Goal: Check status: Check status

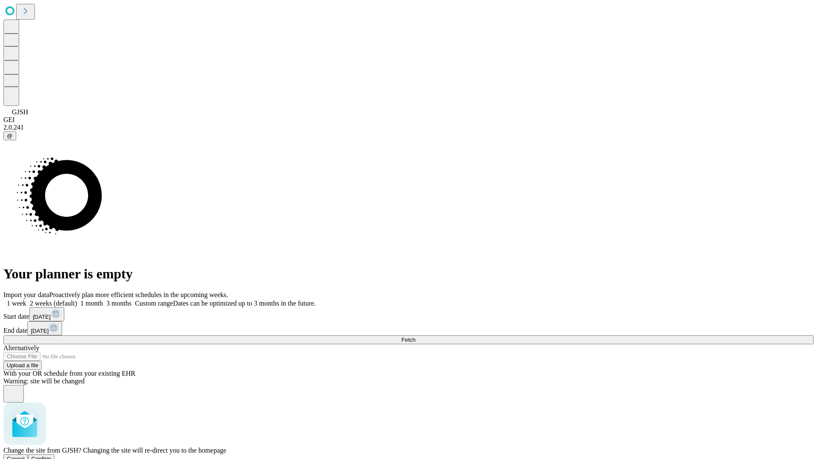
click at [51, 456] on span "Confirm" at bounding box center [41, 459] width 20 height 6
click at [103, 300] on label "1 month" at bounding box center [90, 303] width 26 height 7
click at [415, 337] on span "Fetch" at bounding box center [408, 340] width 14 height 6
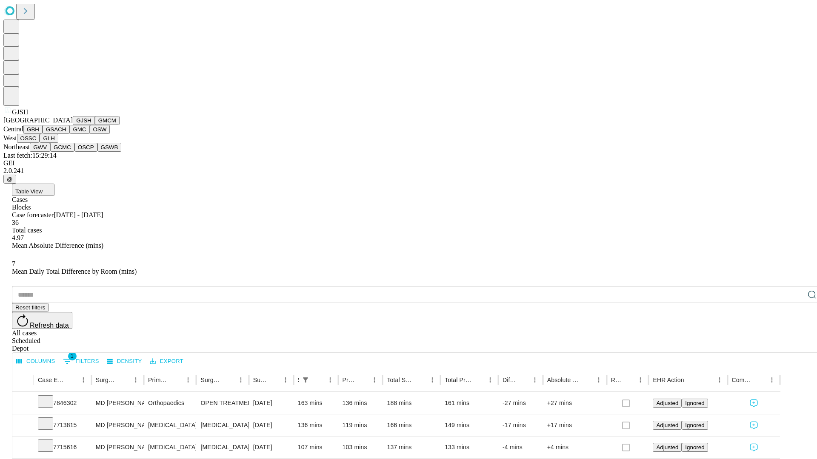
click at [95, 125] on button "GMCM" at bounding box center [107, 120] width 25 height 9
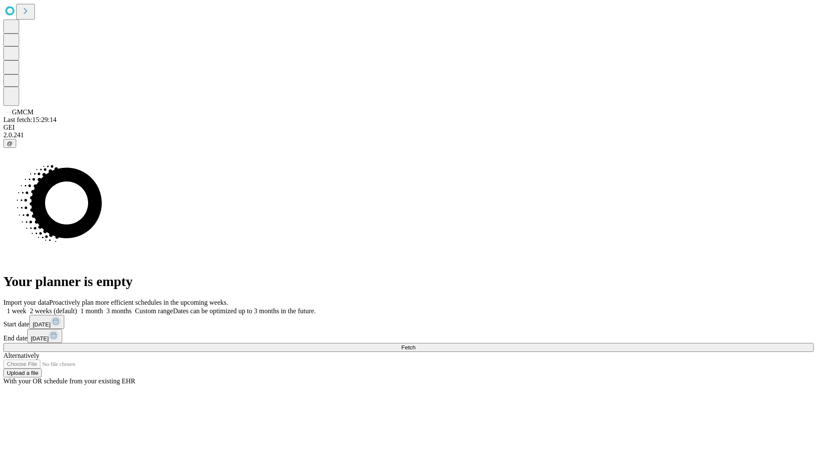
click at [103, 308] on label "1 month" at bounding box center [90, 311] width 26 height 7
click at [415, 345] on span "Fetch" at bounding box center [408, 348] width 14 height 6
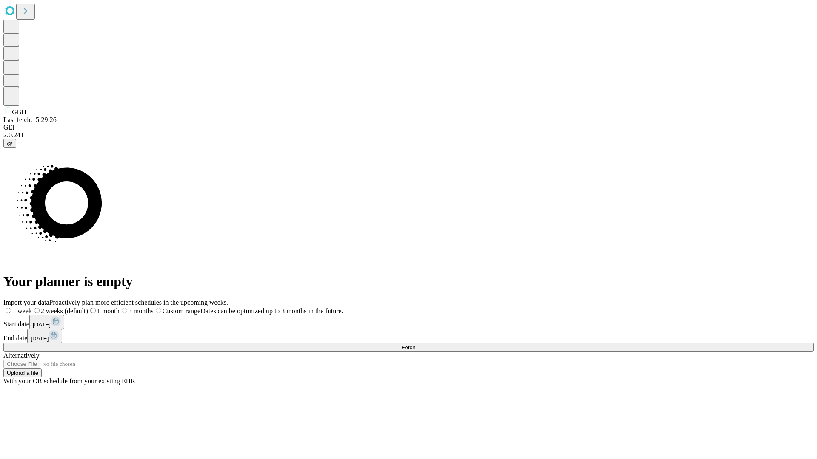
click at [120, 308] on label "1 month" at bounding box center [103, 311] width 31 height 7
click at [415, 345] on span "Fetch" at bounding box center [408, 348] width 14 height 6
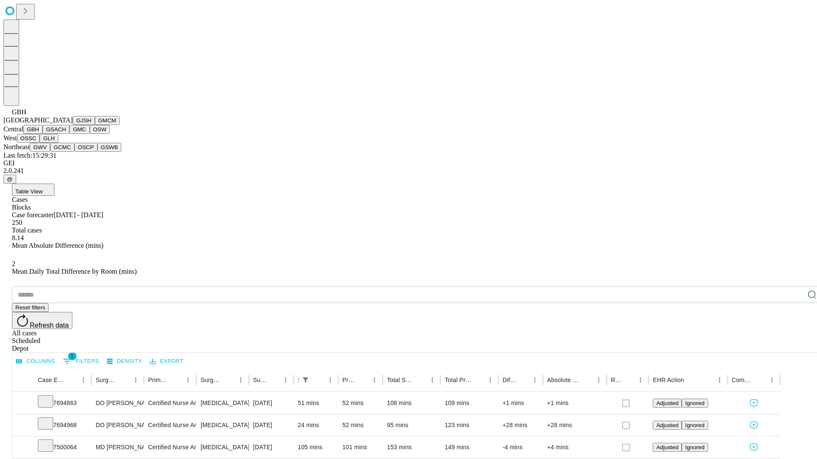
click at [66, 134] on button "GSACH" at bounding box center [56, 129] width 27 height 9
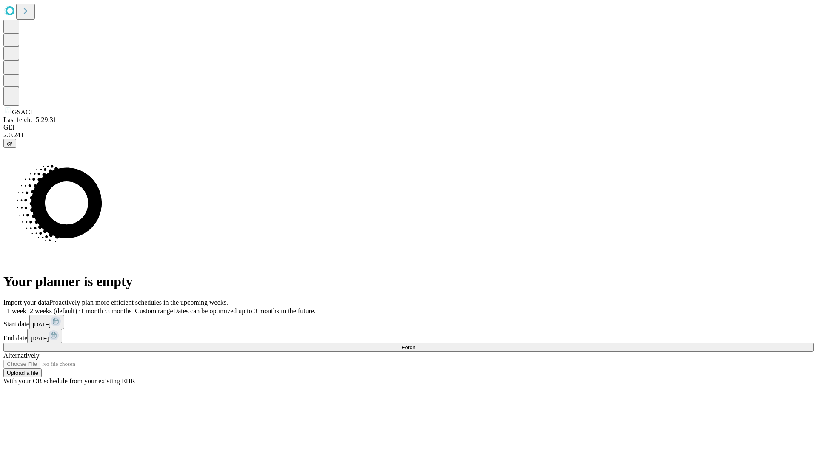
click at [103, 308] on label "1 month" at bounding box center [90, 311] width 26 height 7
click at [415, 345] on span "Fetch" at bounding box center [408, 348] width 14 height 6
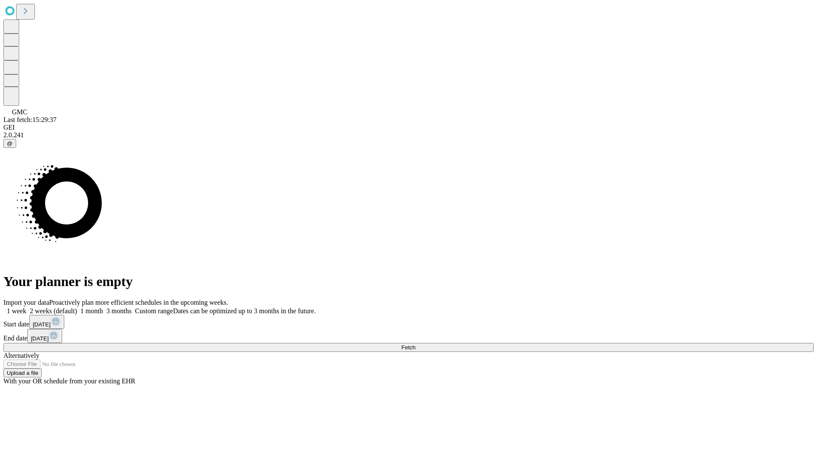
click at [415, 345] on span "Fetch" at bounding box center [408, 348] width 14 height 6
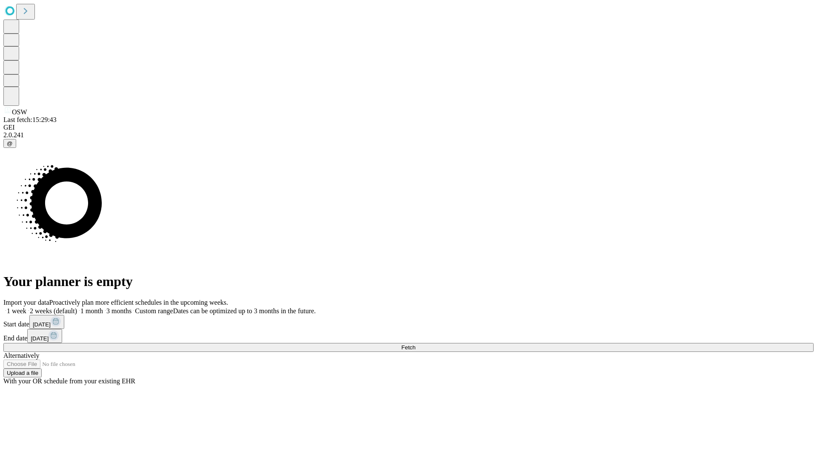
click at [103, 308] on label "1 month" at bounding box center [90, 311] width 26 height 7
click at [415, 345] on span "Fetch" at bounding box center [408, 348] width 14 height 6
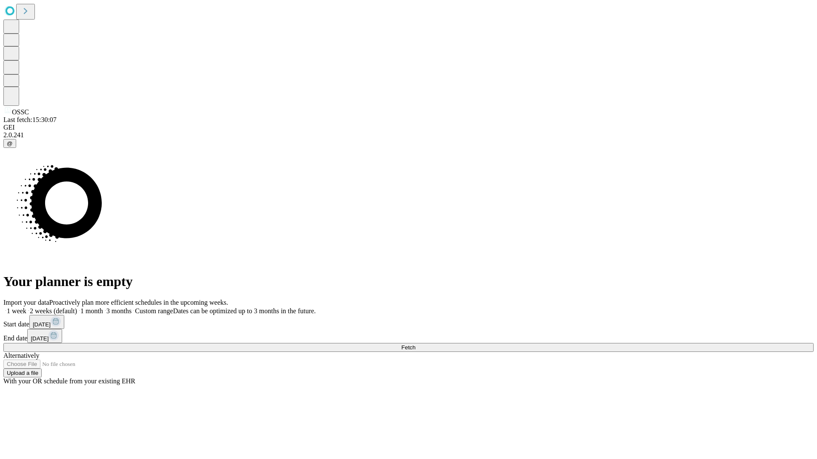
click at [415, 345] on span "Fetch" at bounding box center [408, 348] width 14 height 6
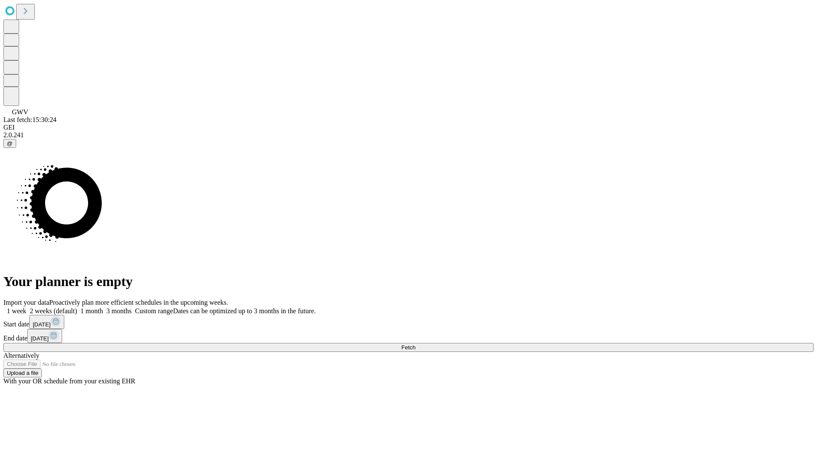
click at [103, 308] on label "1 month" at bounding box center [90, 311] width 26 height 7
click at [415, 345] on span "Fetch" at bounding box center [408, 348] width 14 height 6
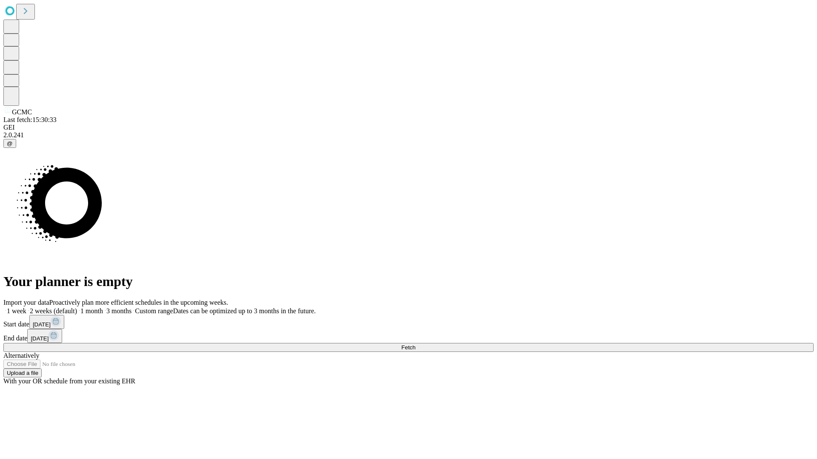
click at [103, 308] on label "1 month" at bounding box center [90, 311] width 26 height 7
click at [415, 345] on span "Fetch" at bounding box center [408, 348] width 14 height 6
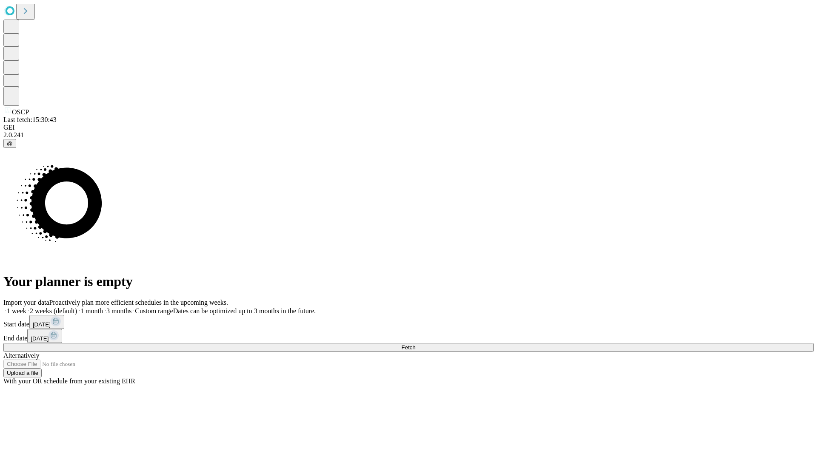
click at [103, 308] on label "1 month" at bounding box center [90, 311] width 26 height 7
click at [415, 345] on span "Fetch" at bounding box center [408, 348] width 14 height 6
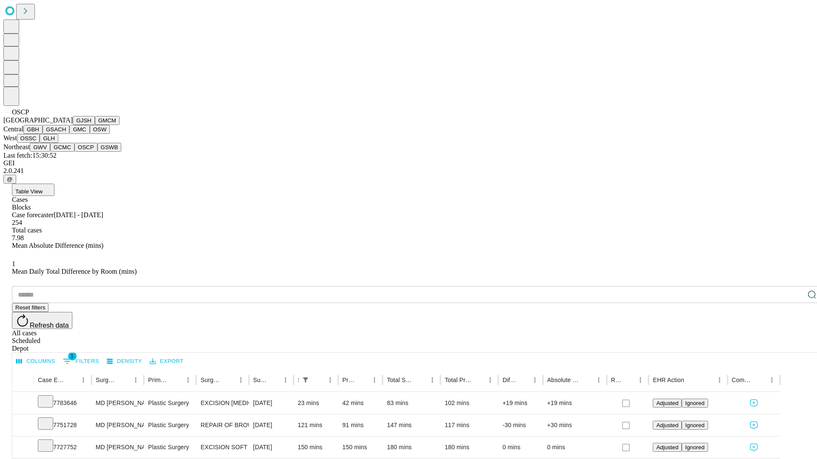
click at [97, 152] on button "GSWB" at bounding box center [109, 147] width 24 height 9
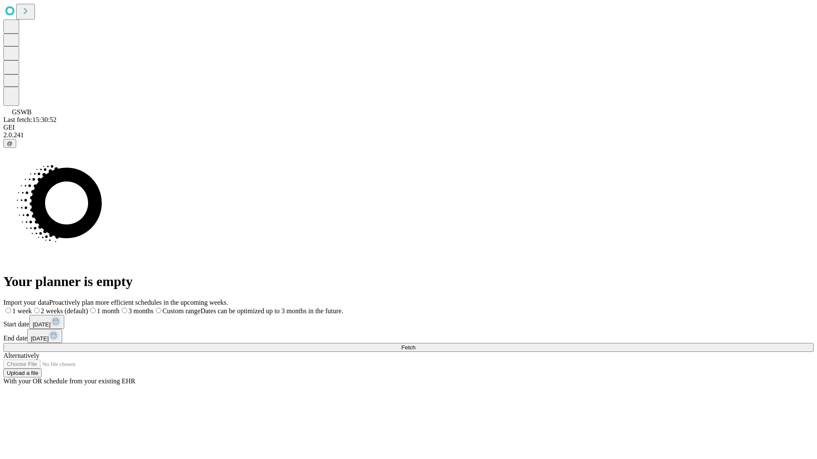
click at [120, 308] on label "1 month" at bounding box center [103, 311] width 31 height 7
click at [415, 345] on span "Fetch" at bounding box center [408, 348] width 14 height 6
